Goal: Transaction & Acquisition: Purchase product/service

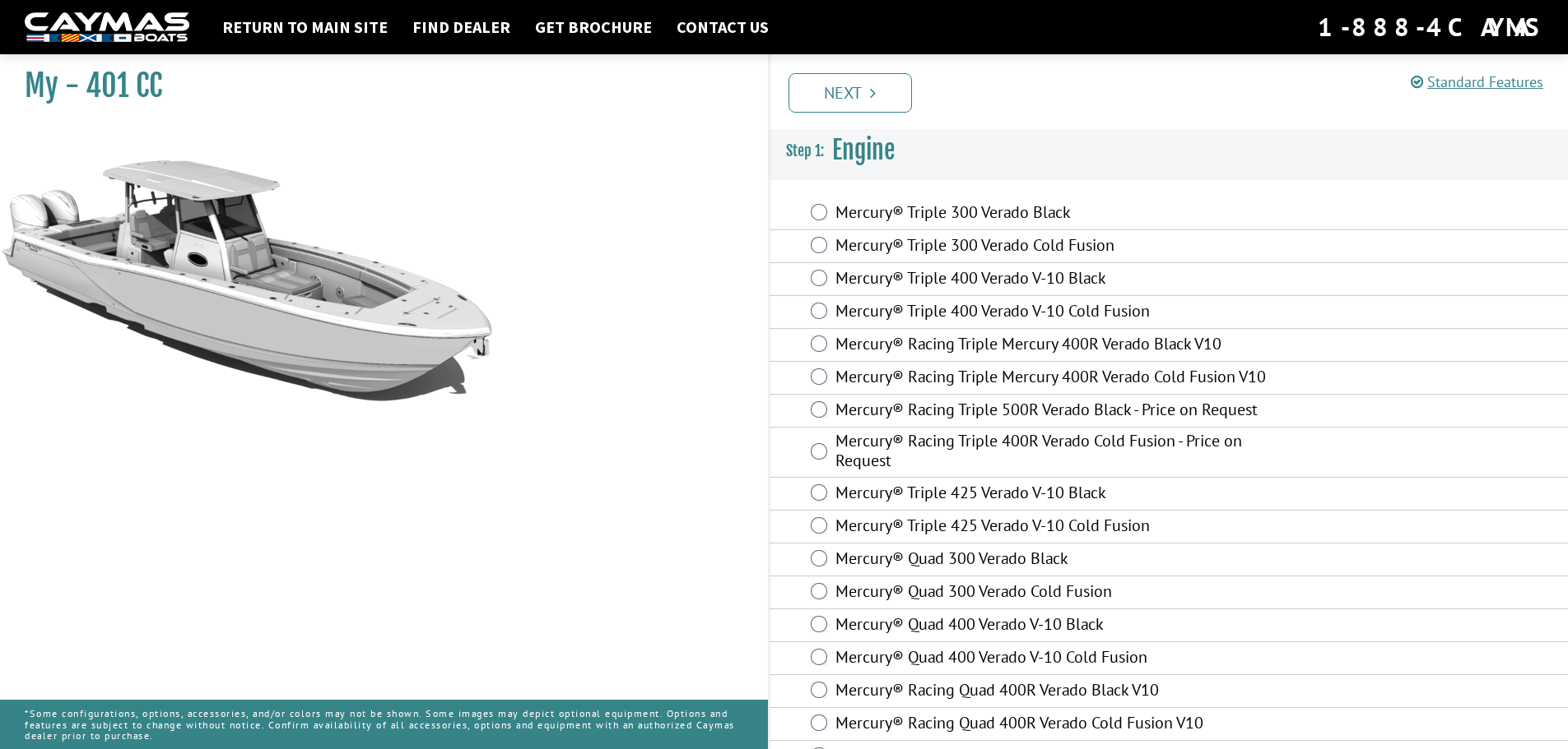
scroll to position [582, 0]
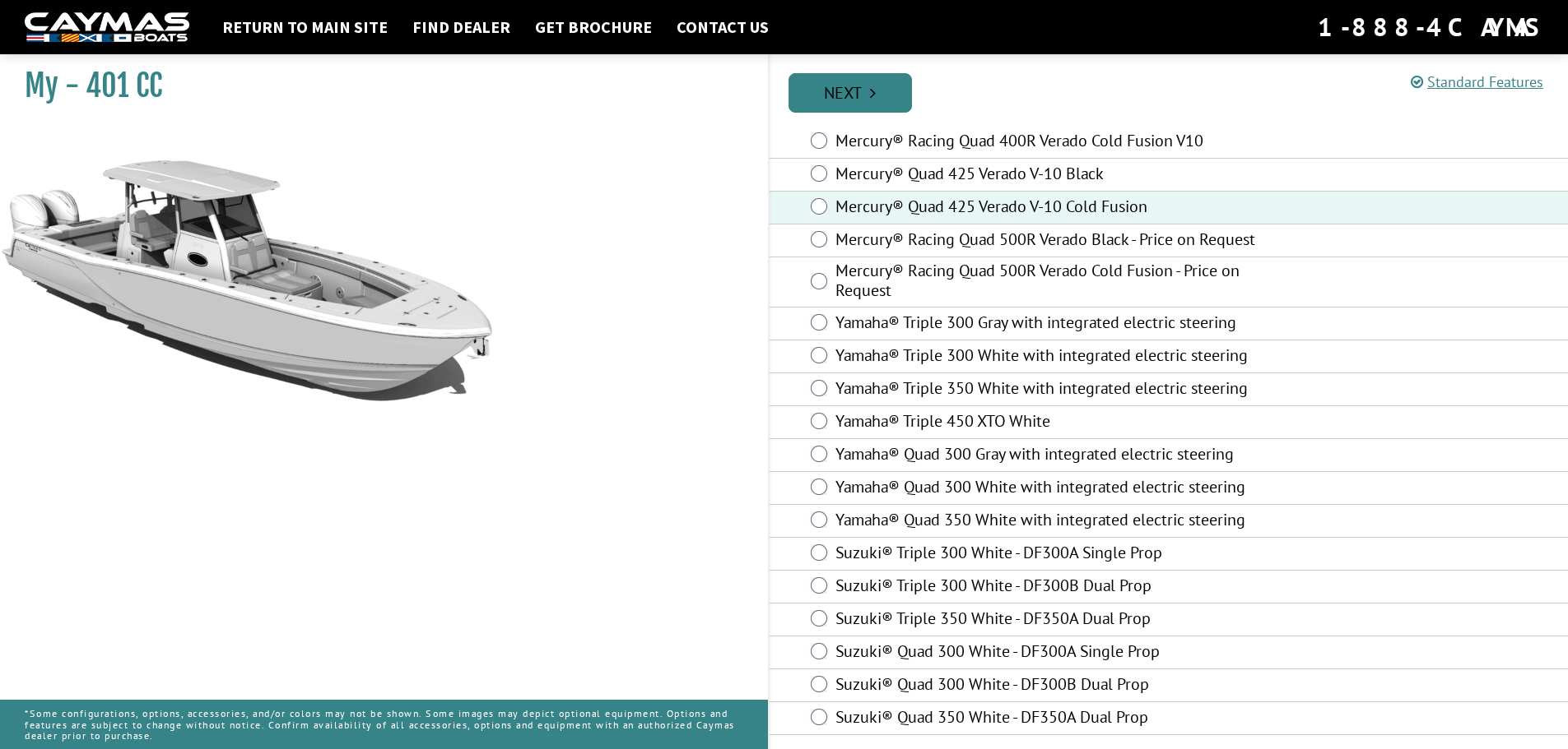
click at [871, 93] on icon "Pagination" at bounding box center [872, 93] width 6 height 17
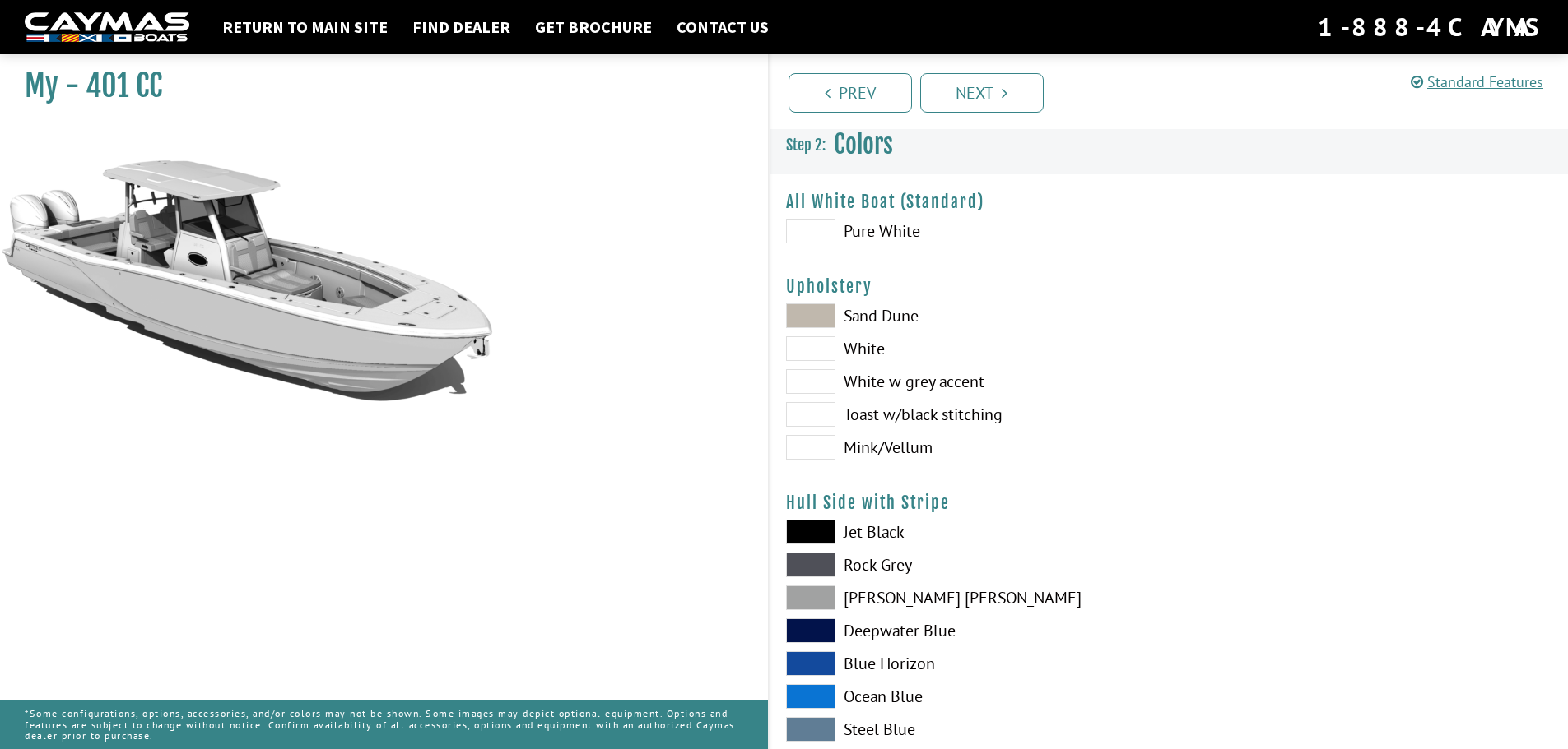
scroll to position [0, 0]
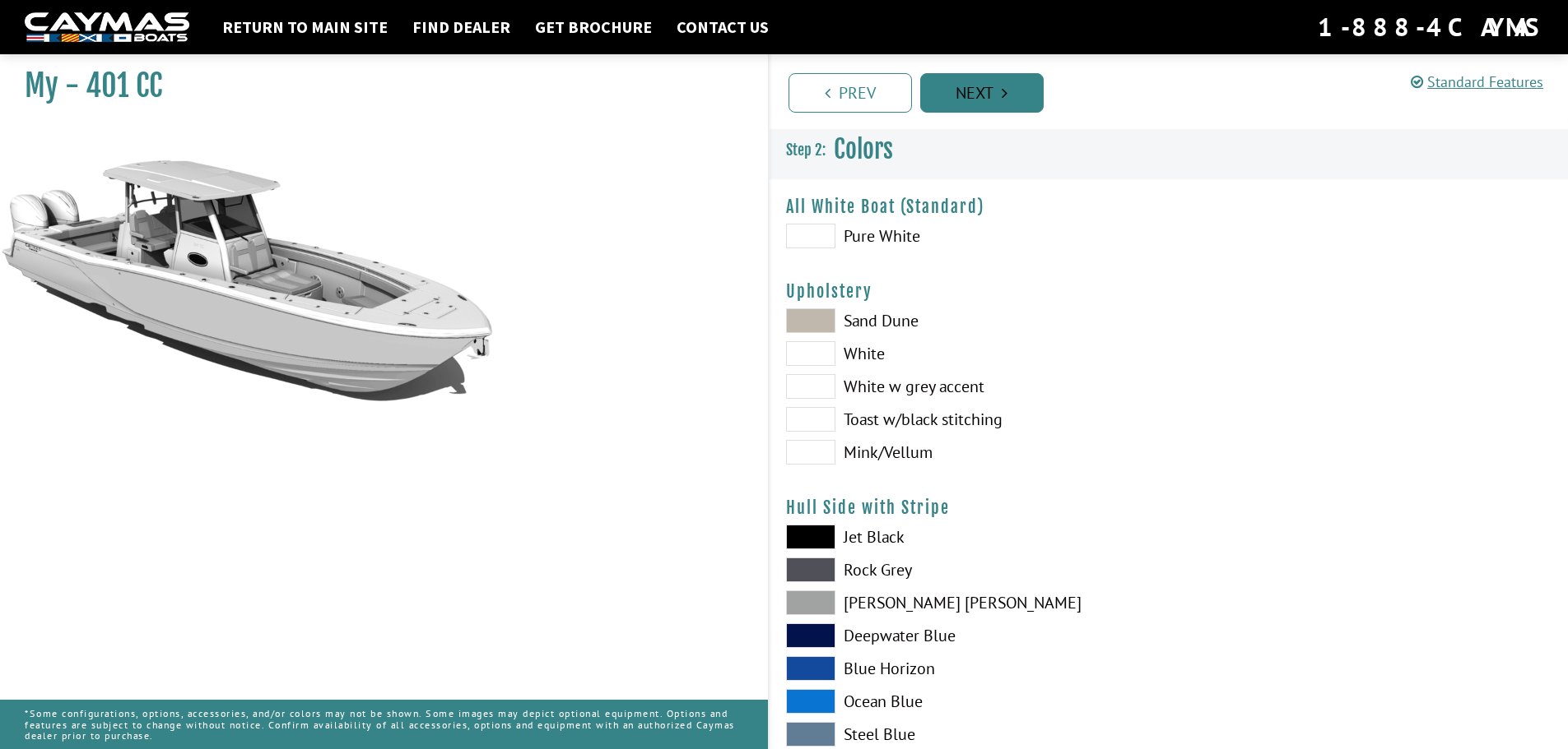
click at [976, 87] on link "Next" at bounding box center [982, 93] width 124 height 39
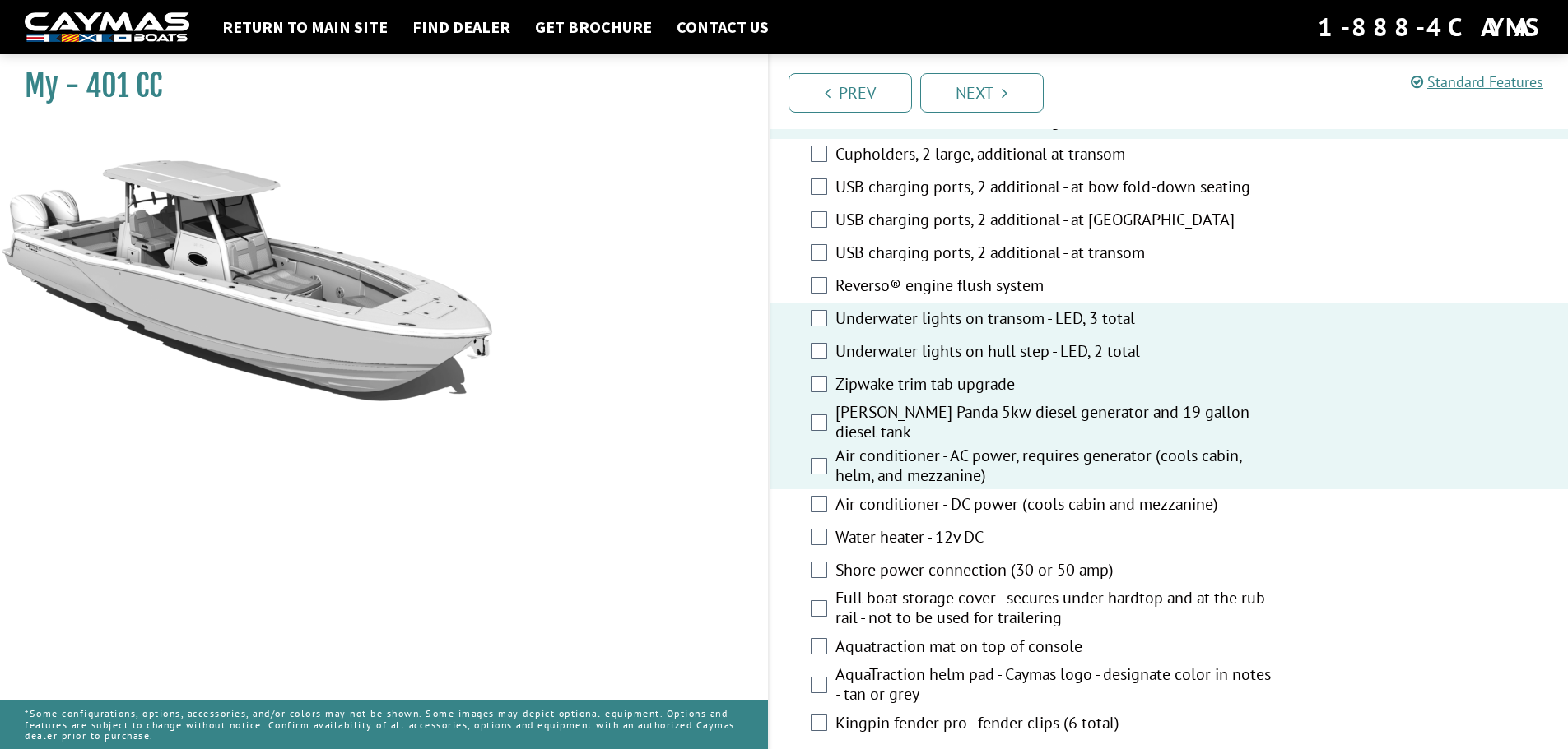
scroll to position [960, 0]
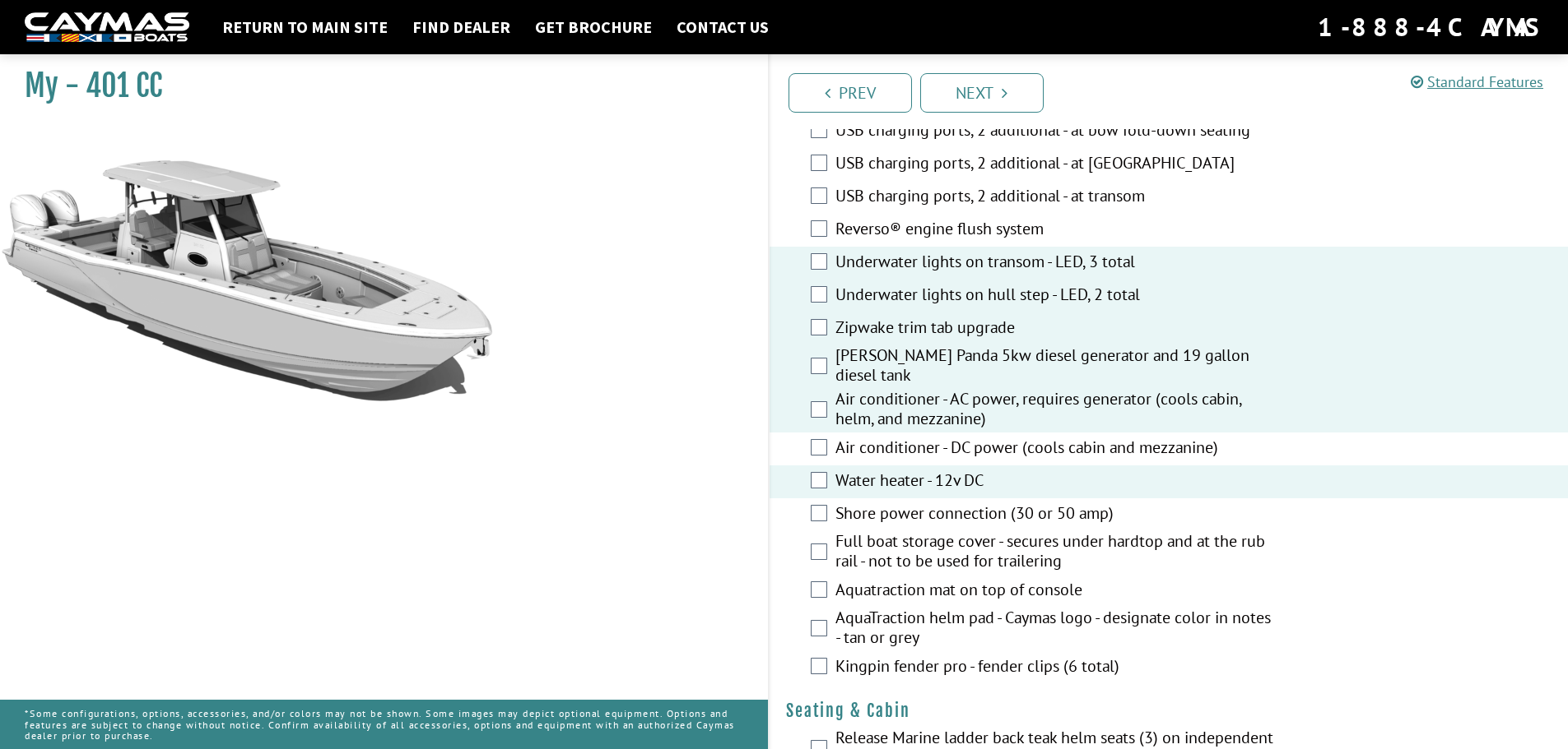
click at [824, 524] on div "Shore power connection (30 or 50 amp)" at bounding box center [1169, 515] width 799 height 33
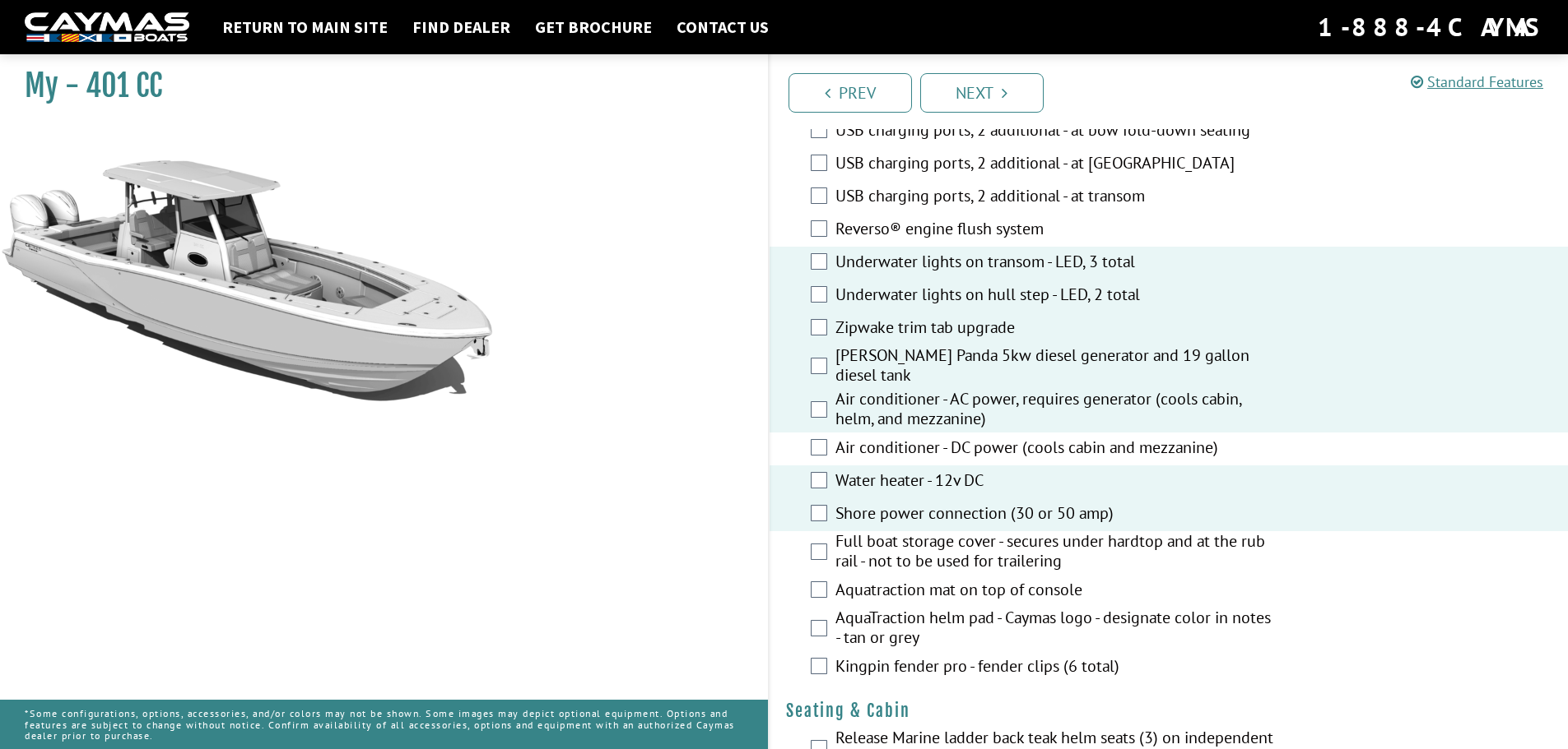
click at [827, 656] on div "Kingpin fender pro - fender clips (6 total)" at bounding box center [1169, 668] width 799 height 33
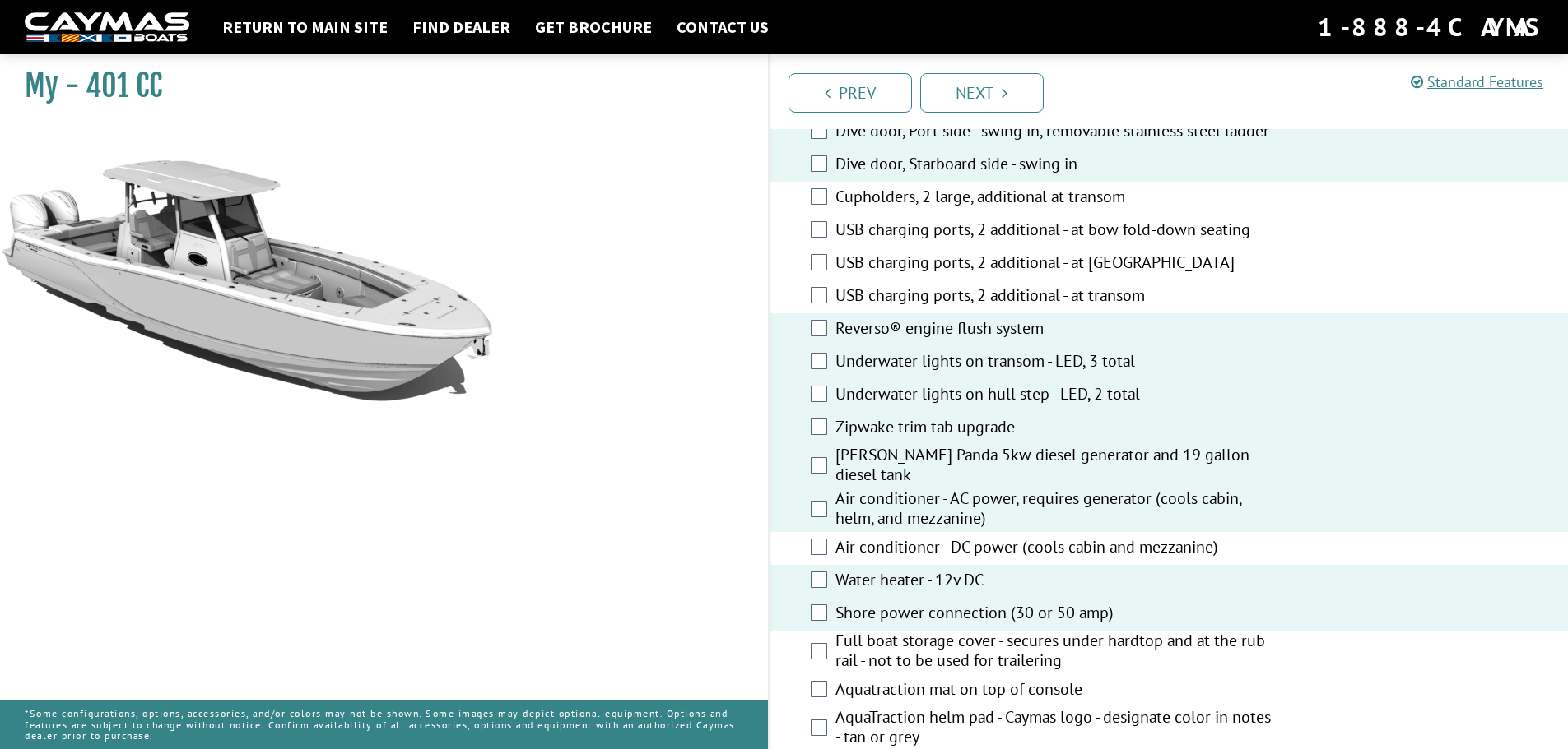
scroll to position [822, 0]
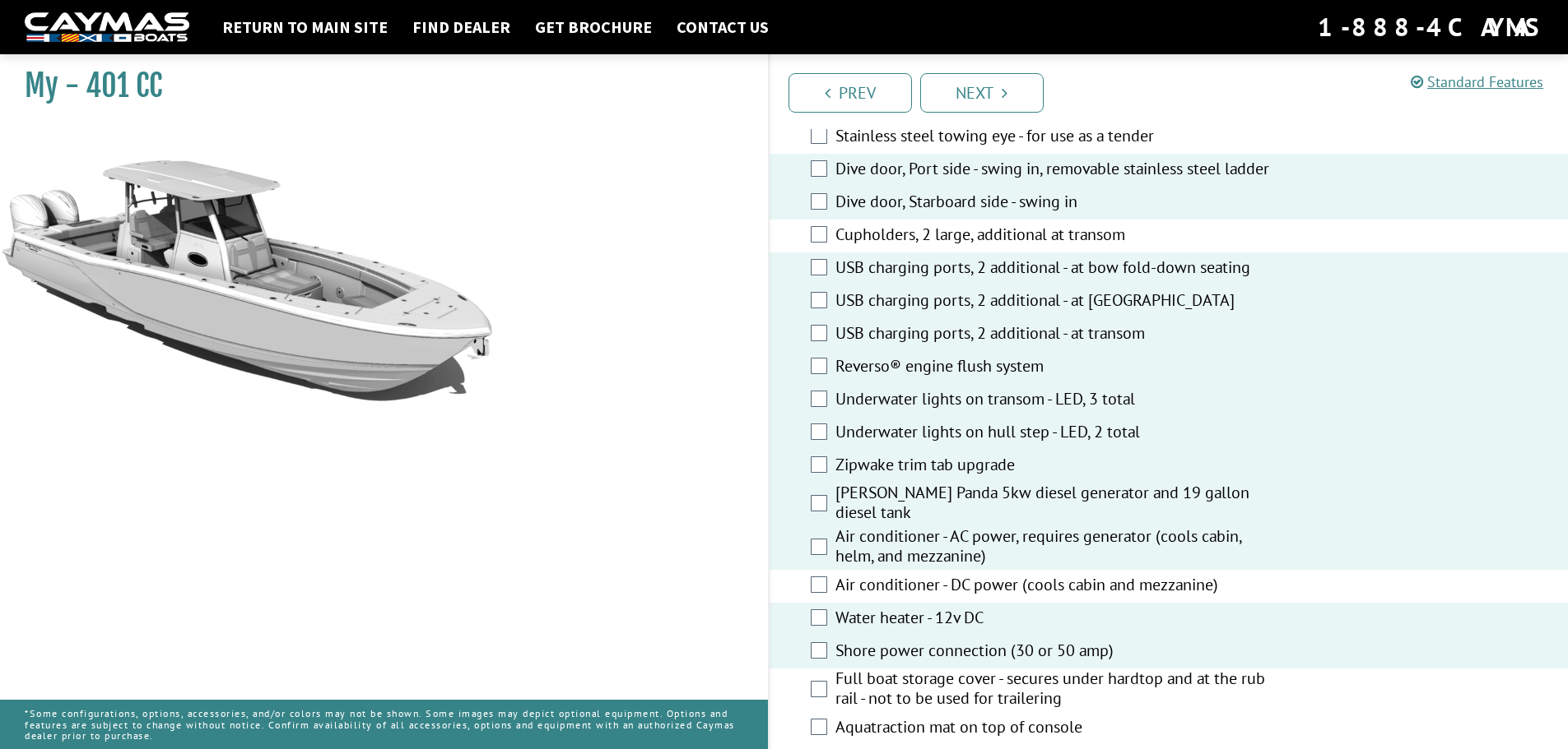
click at [817, 253] on div "Cupholders, 2 large, additional at transom" at bounding box center [1169, 236] width 799 height 33
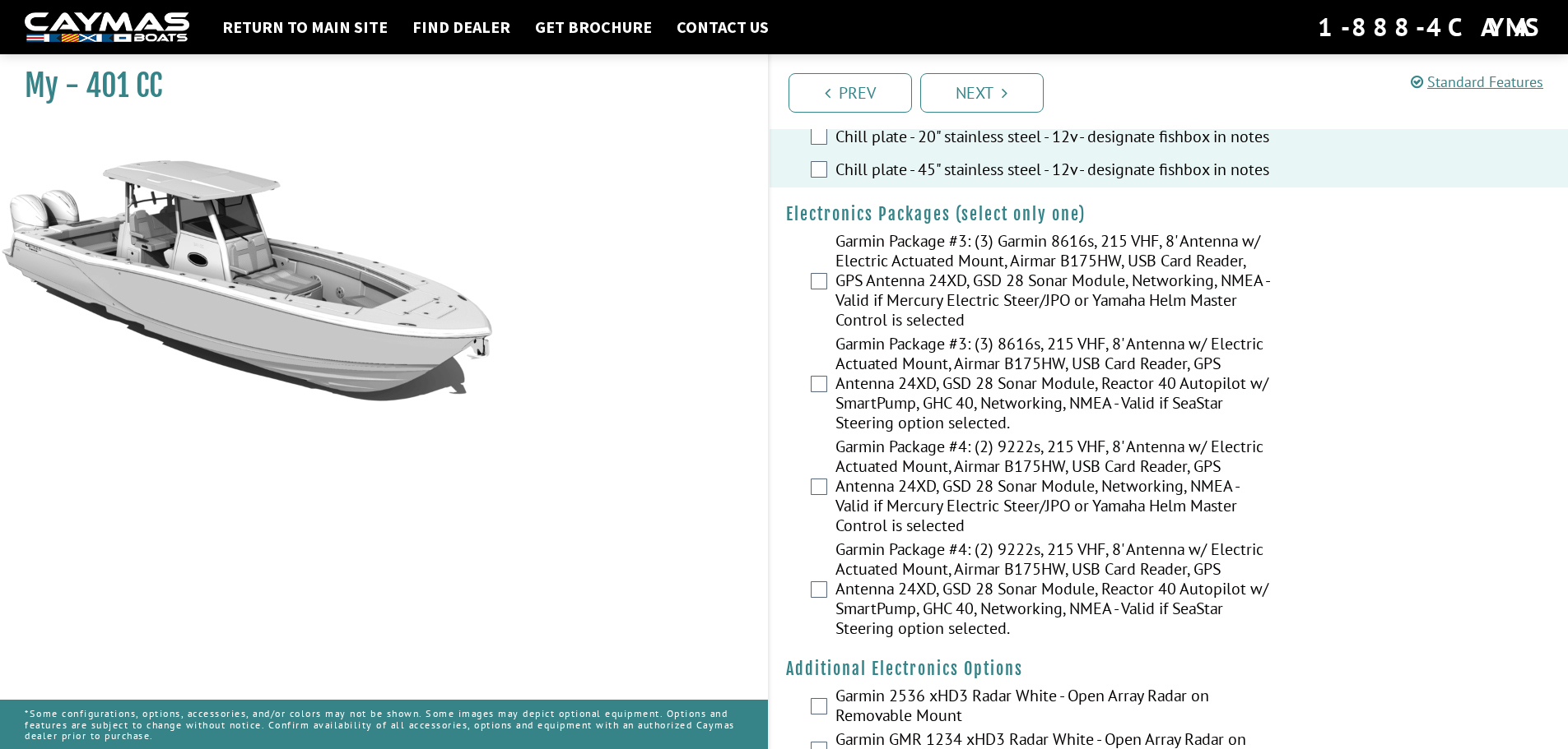
scroll to position [2467, 0]
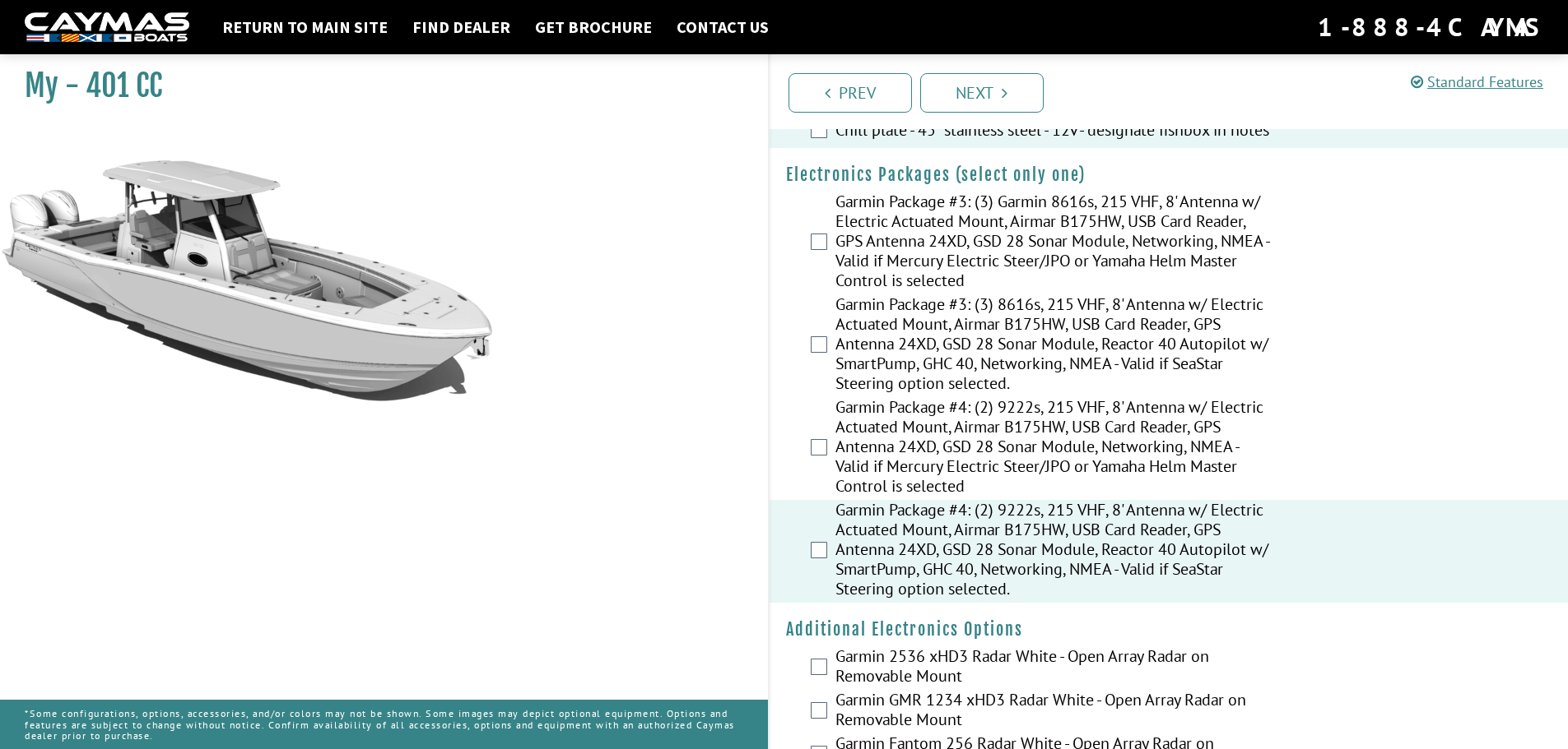
click at [828, 476] on div "Garmin Package #4: (2) 9222s, 215 VHF, 8' Antenna w/ Electric Actuated Mount, A…" at bounding box center [1169, 448] width 799 height 102
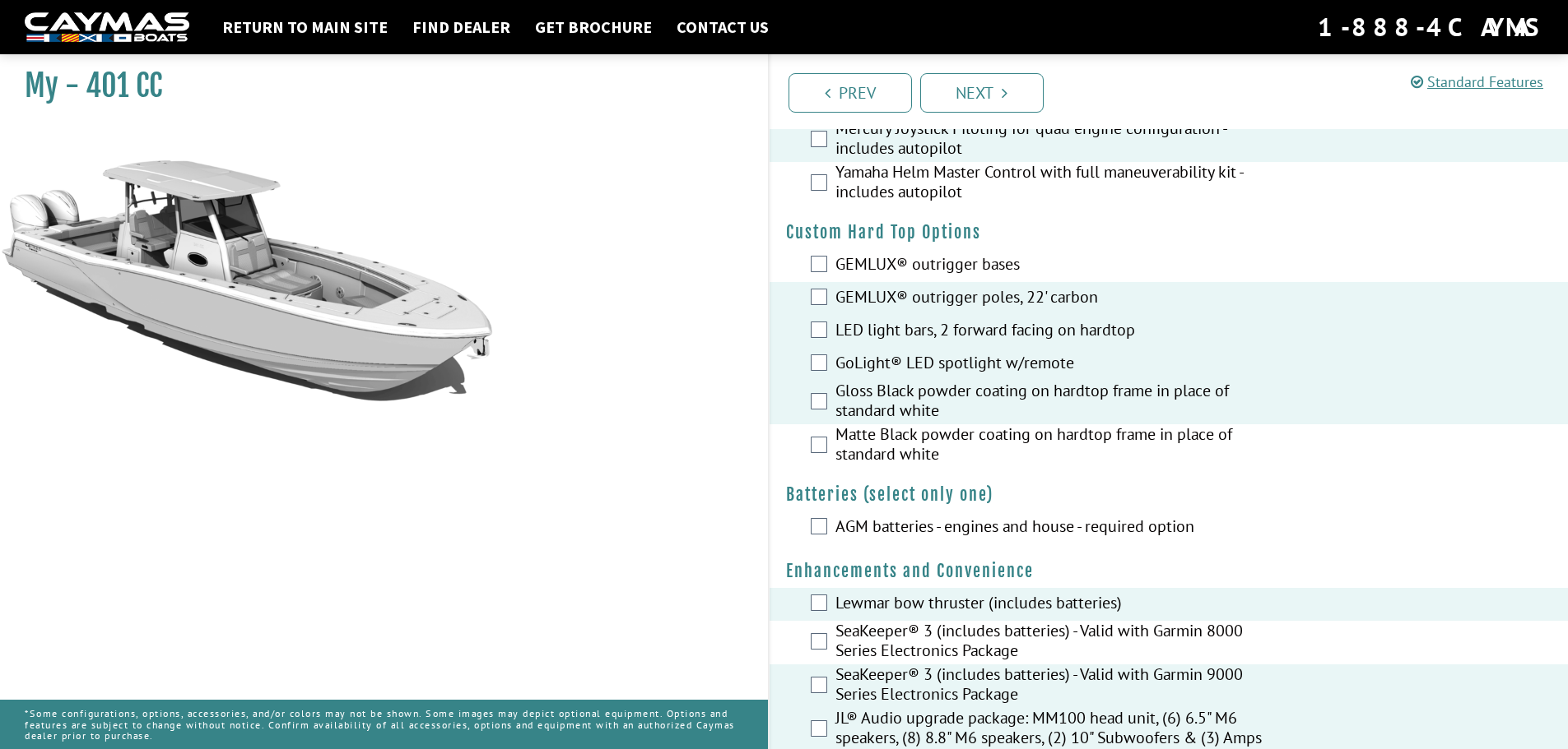
scroll to position [0, 0]
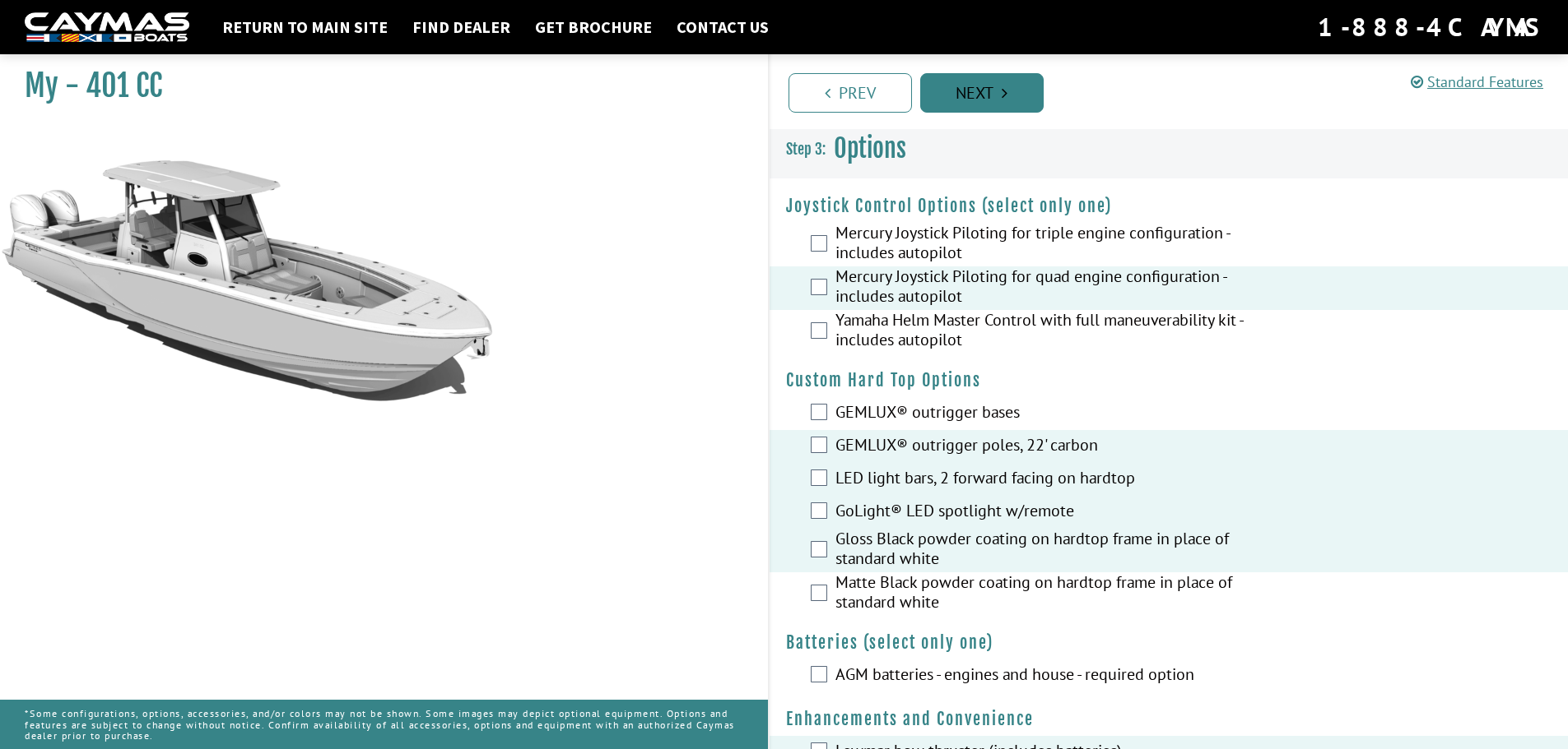
click at [1006, 85] on icon "Pagination" at bounding box center [1004, 93] width 6 height 17
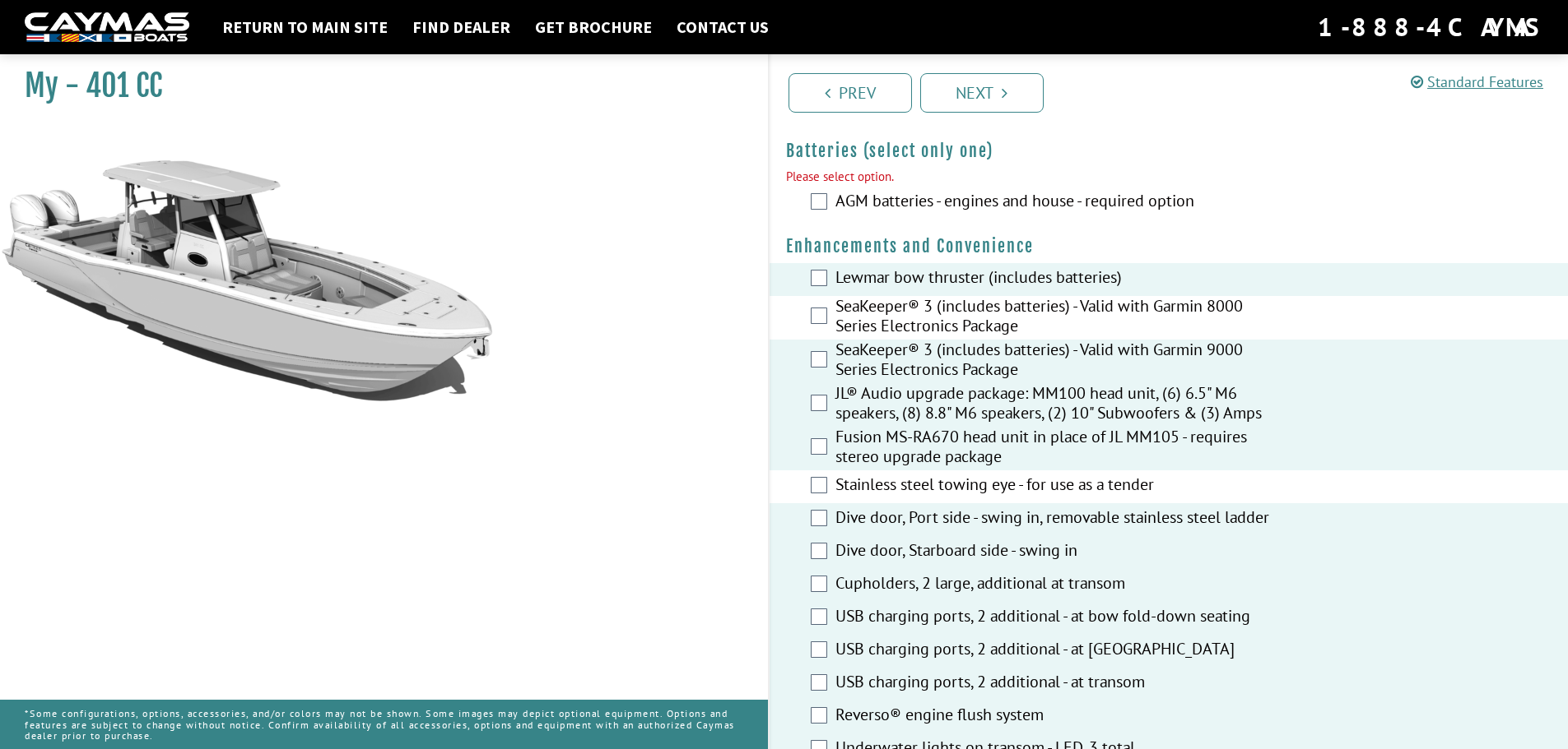
scroll to position [495, 0]
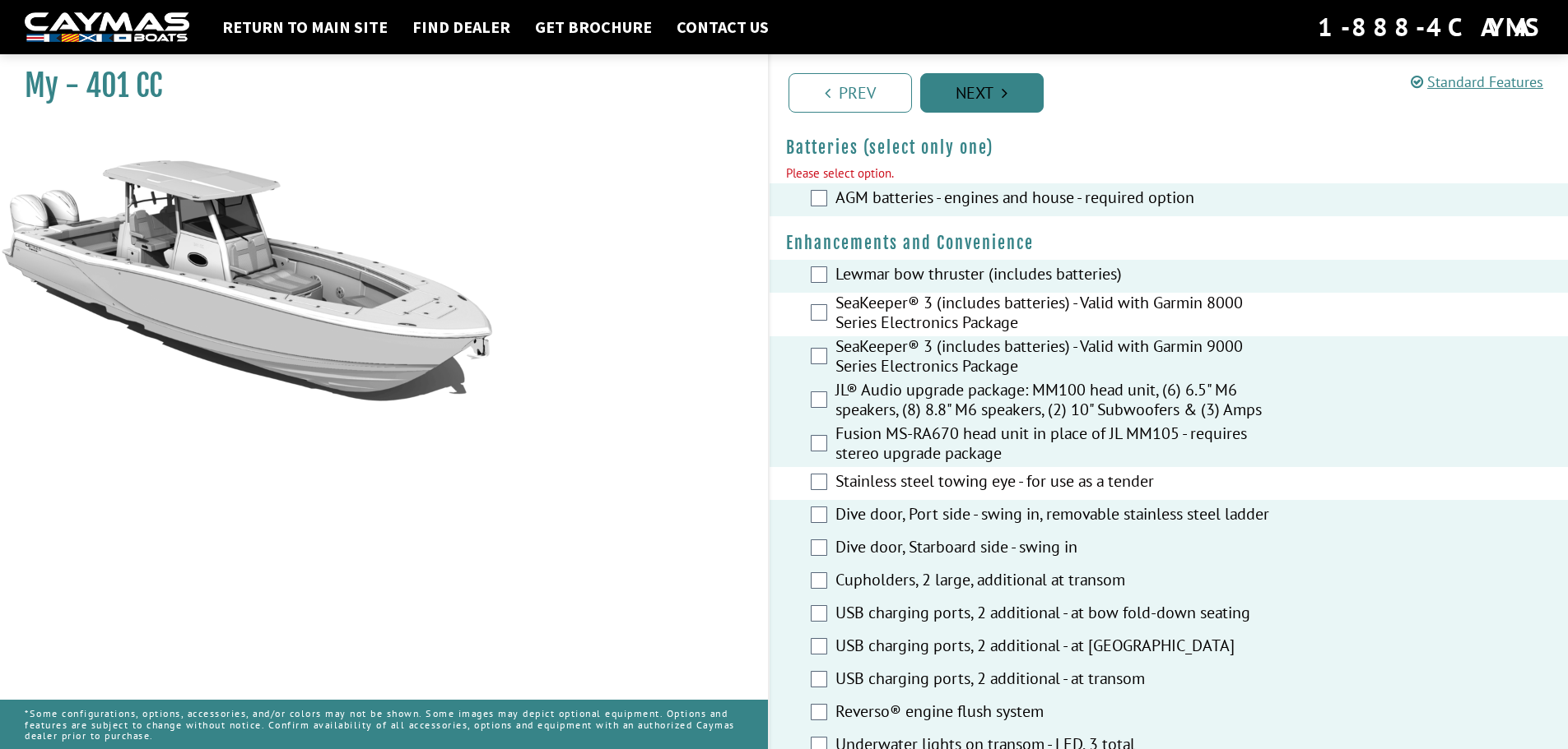
click at [993, 97] on link "Next" at bounding box center [982, 93] width 124 height 39
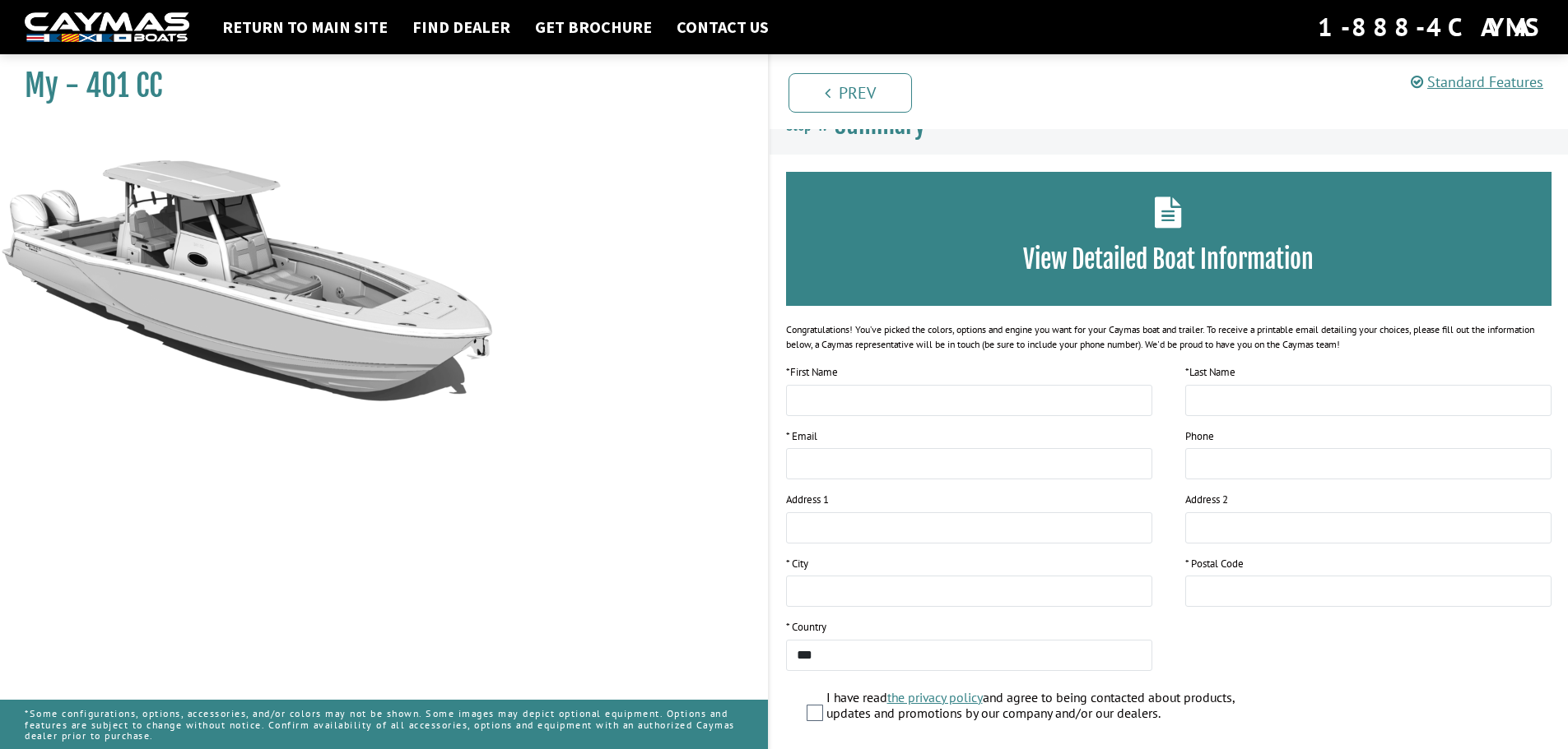
scroll to position [0, 0]
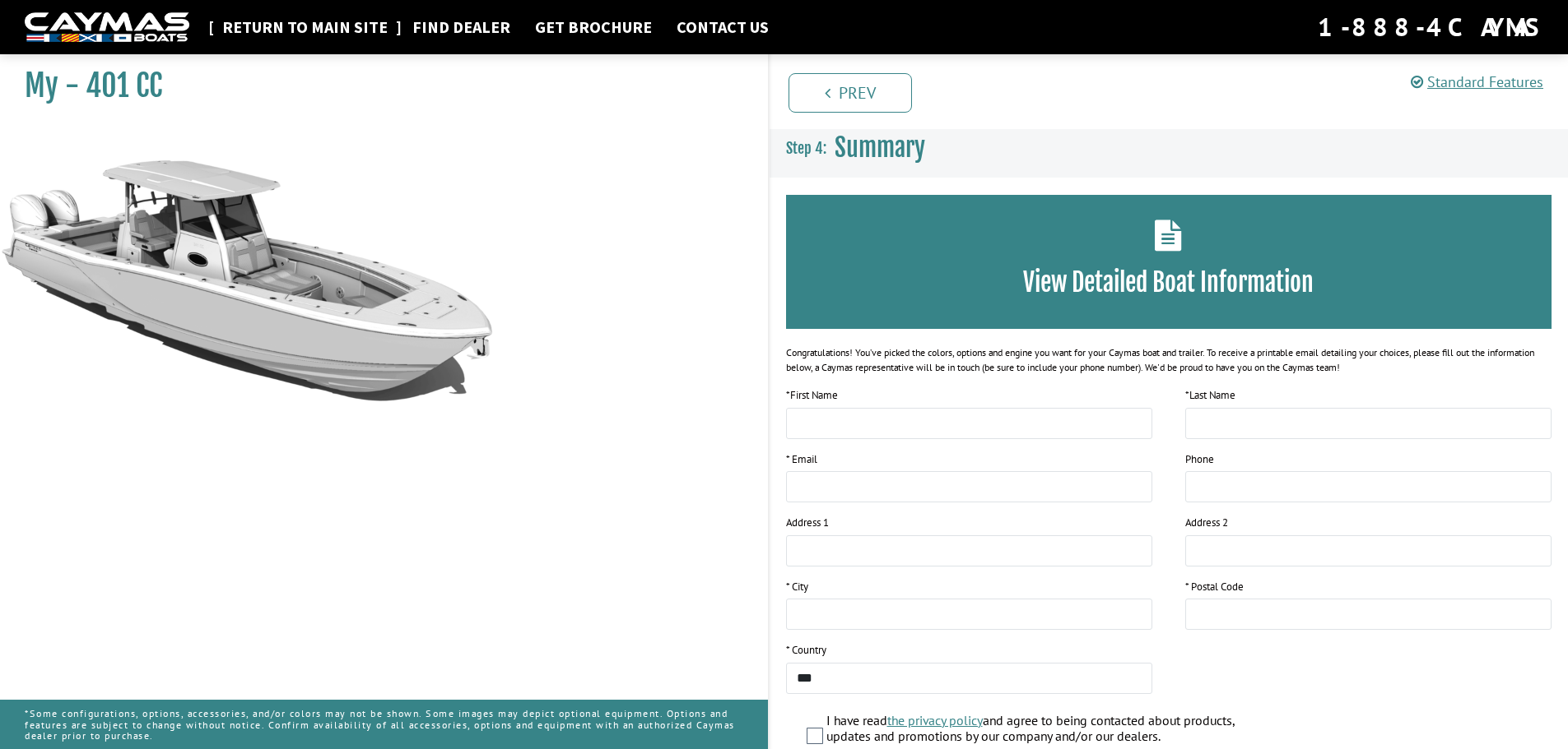
click at [302, 30] on link "Return to main site" at bounding box center [304, 27] width 181 height 21
